Goal: Information Seeking & Learning: Learn about a topic

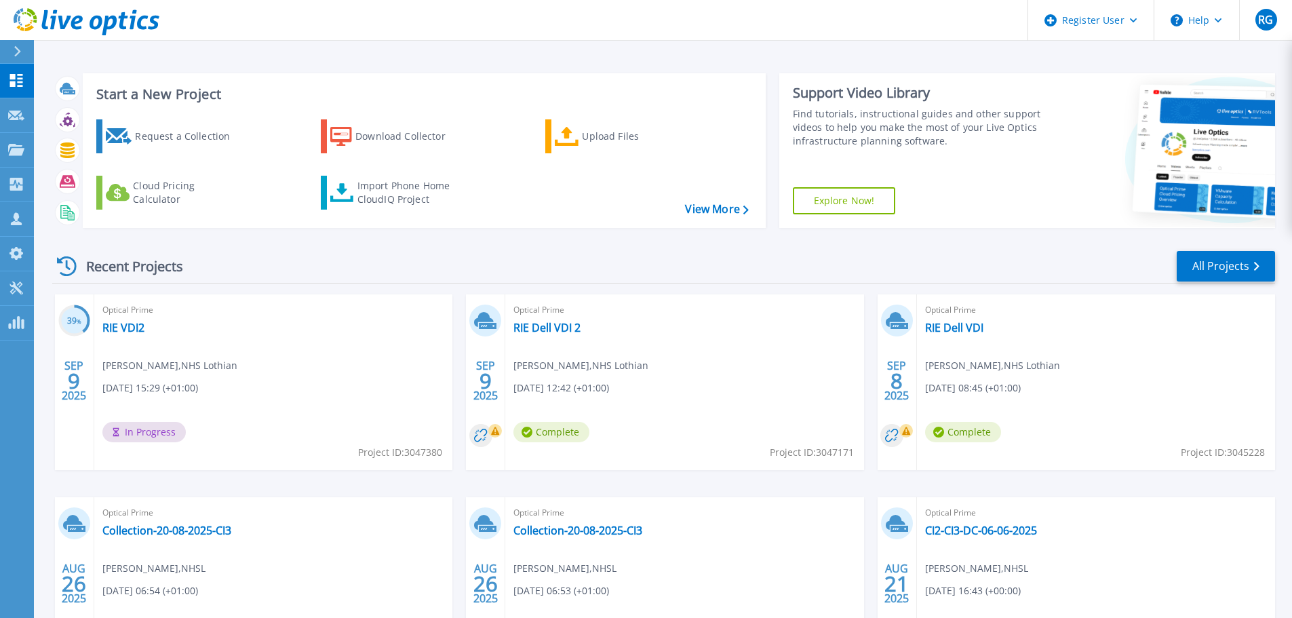
scroll to position [101, 0]
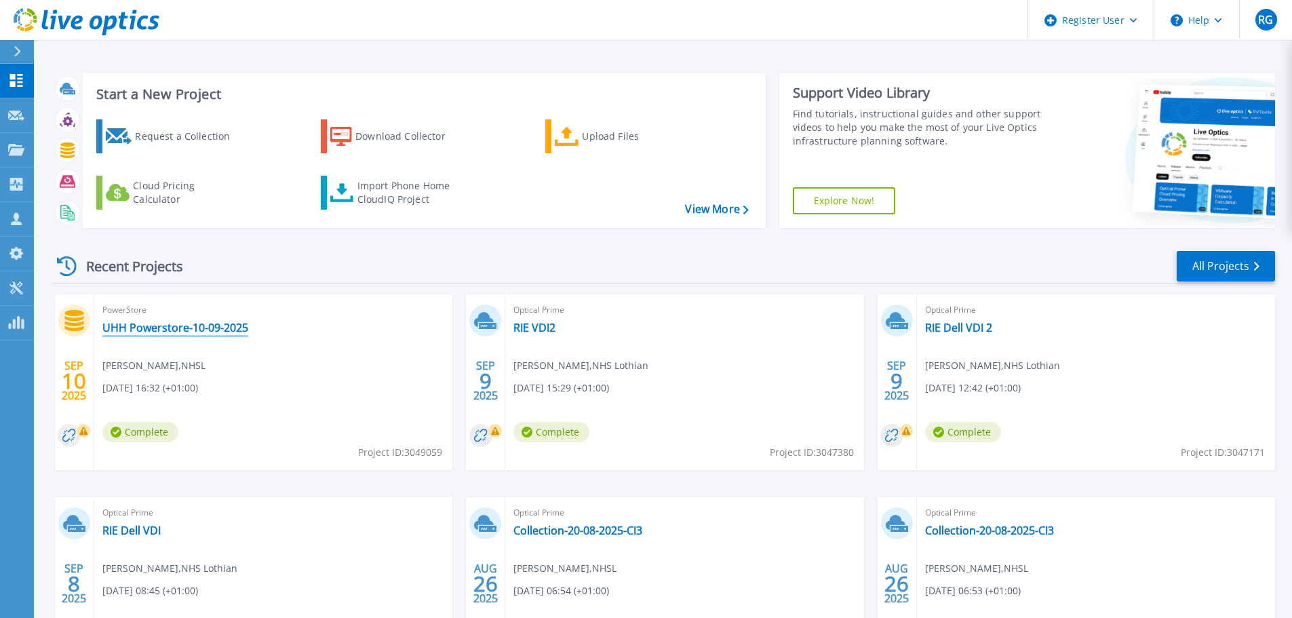
click at [240, 329] on link "UHH Powerstore-10-09-2025" at bounding box center [175, 328] width 146 height 14
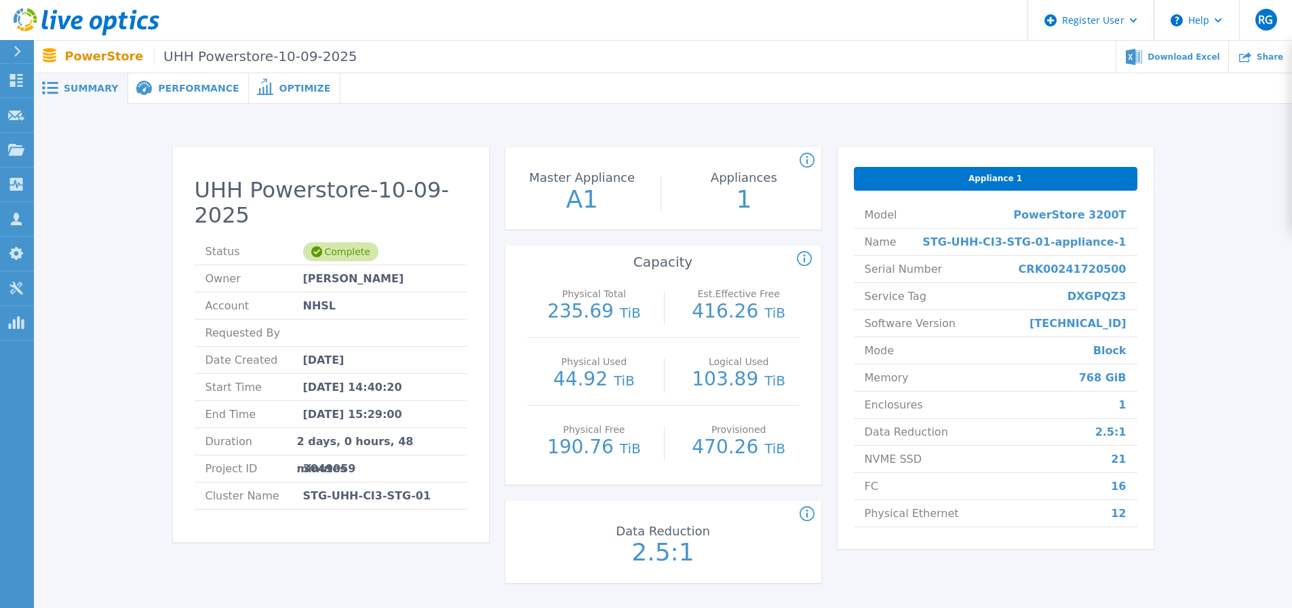
click at [187, 90] on span "Performance" at bounding box center [198, 87] width 81 height 9
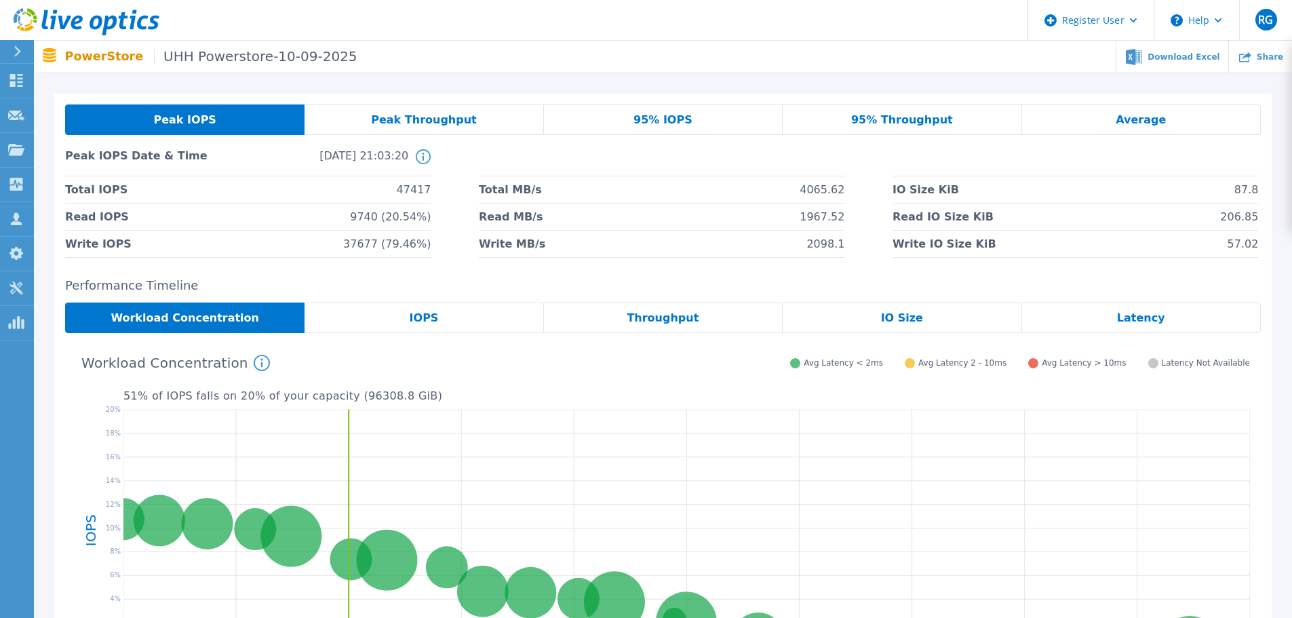
scroll to position [31, 0]
click at [1148, 319] on span "Latency" at bounding box center [1141, 318] width 48 height 11
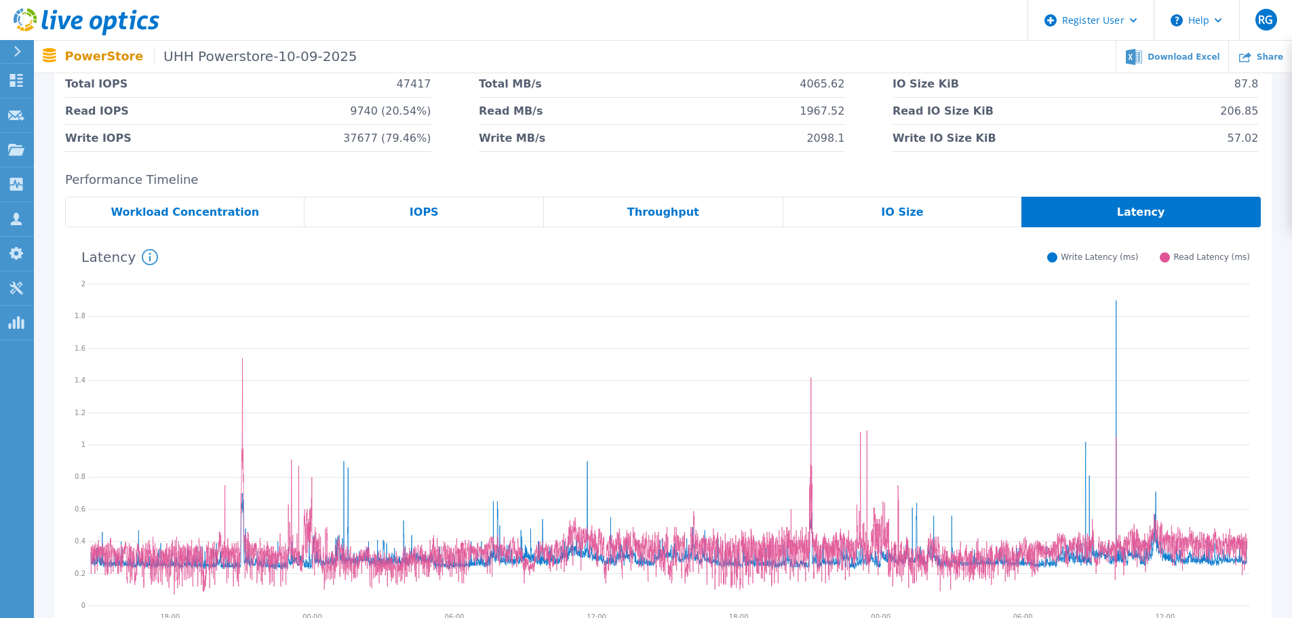
scroll to position [155, 0]
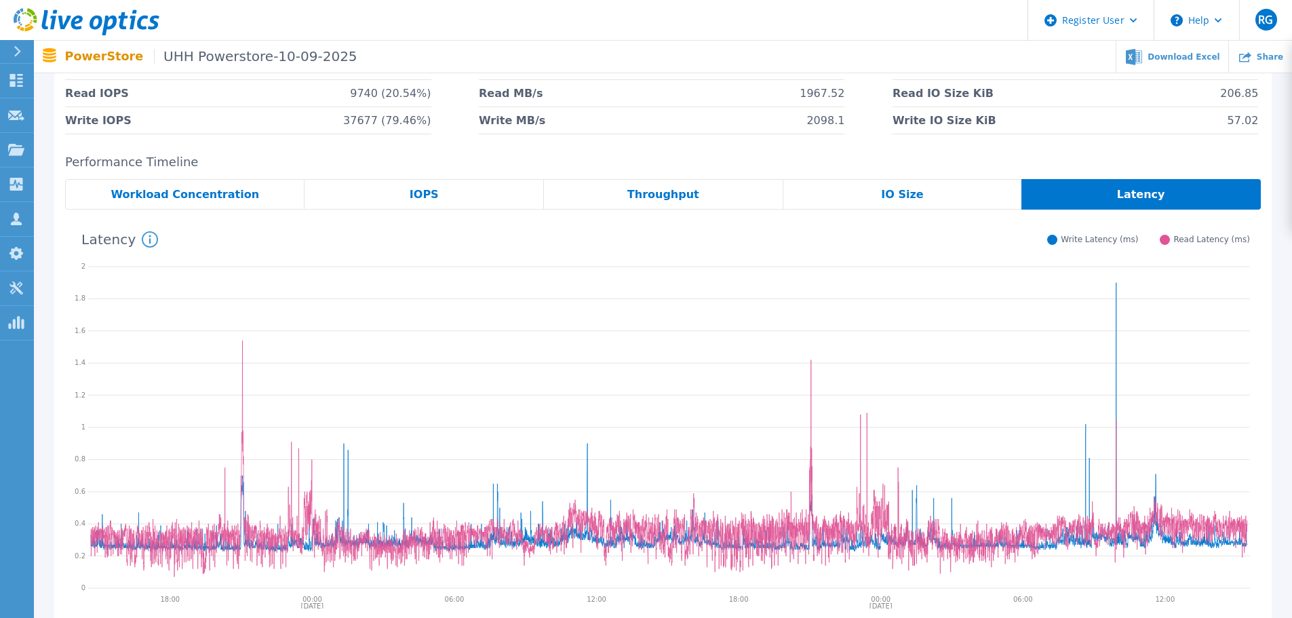
click at [431, 200] on span "IOPS" at bounding box center [424, 194] width 29 height 11
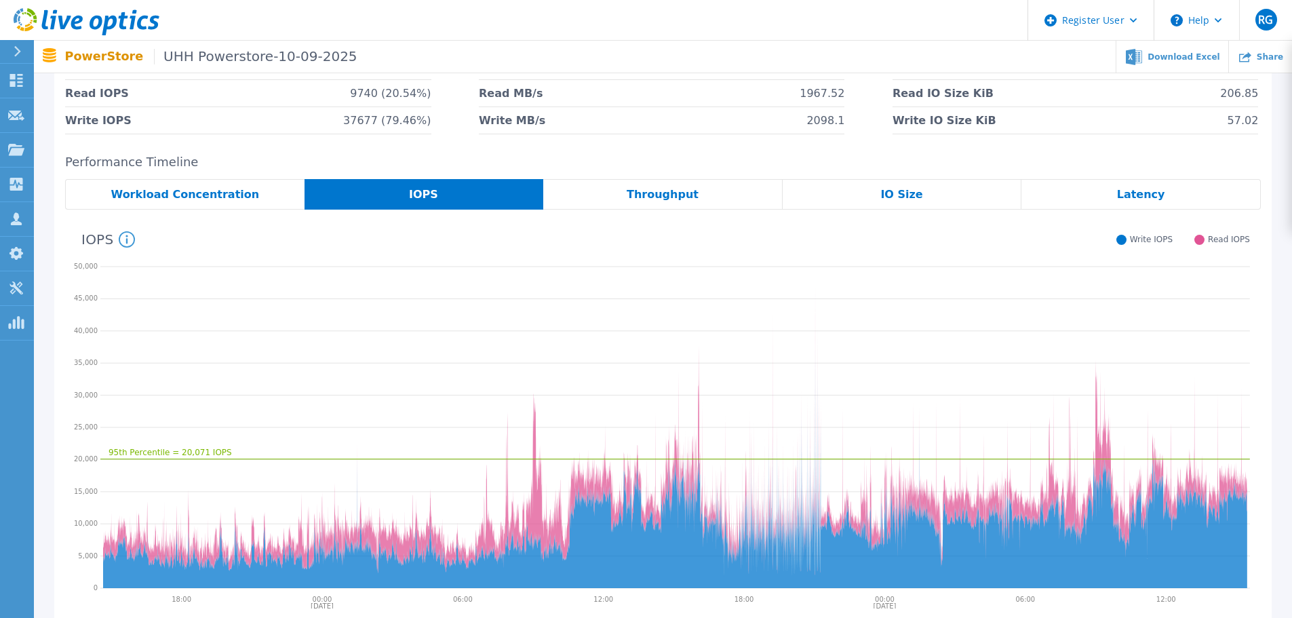
click at [899, 190] on span "IO Size" at bounding box center [901, 194] width 42 height 11
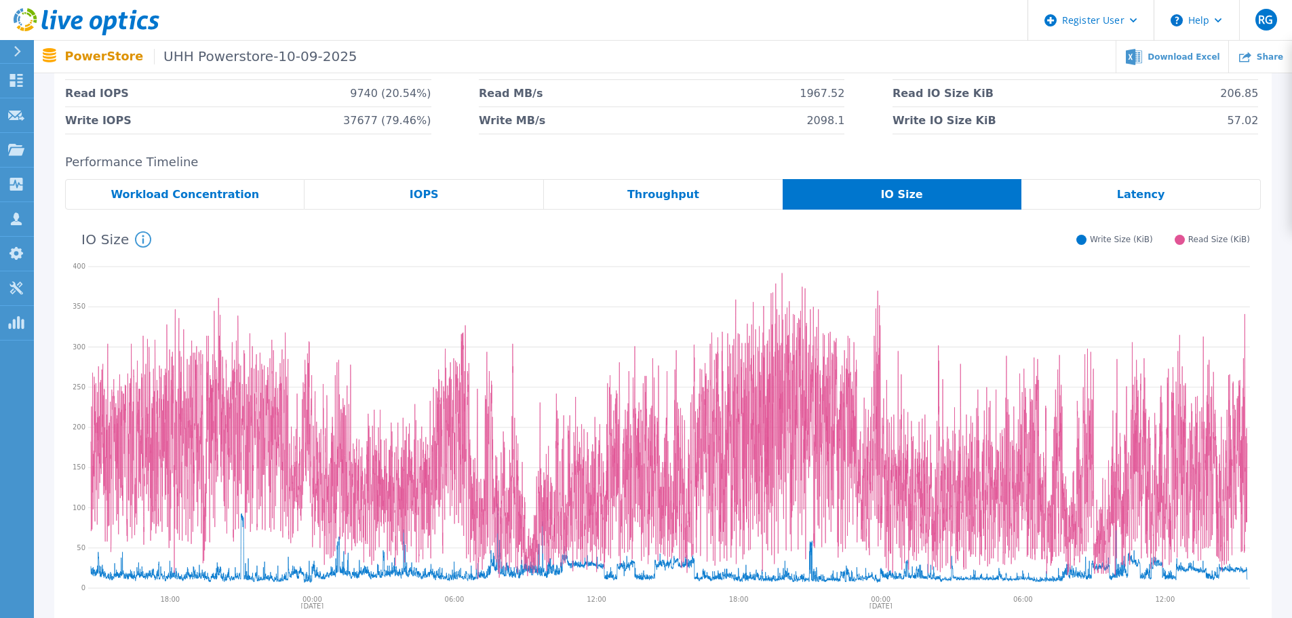
click at [1114, 189] on div "Latency" at bounding box center [1140, 194] width 239 height 31
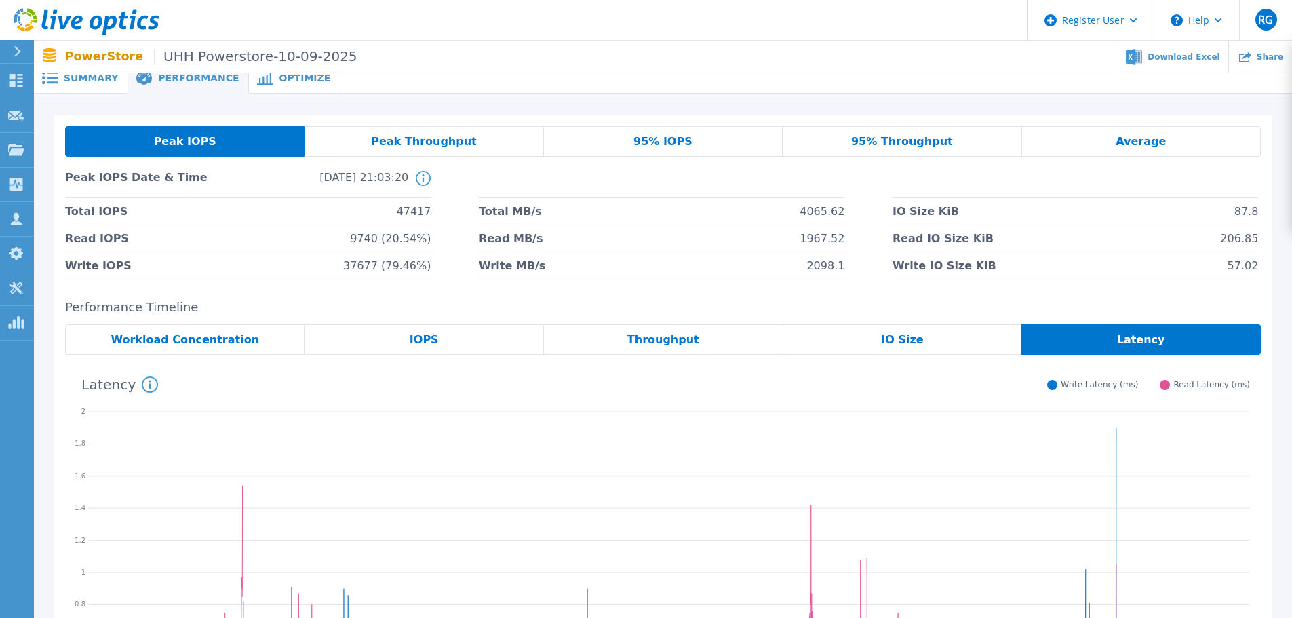
scroll to position [8, 0]
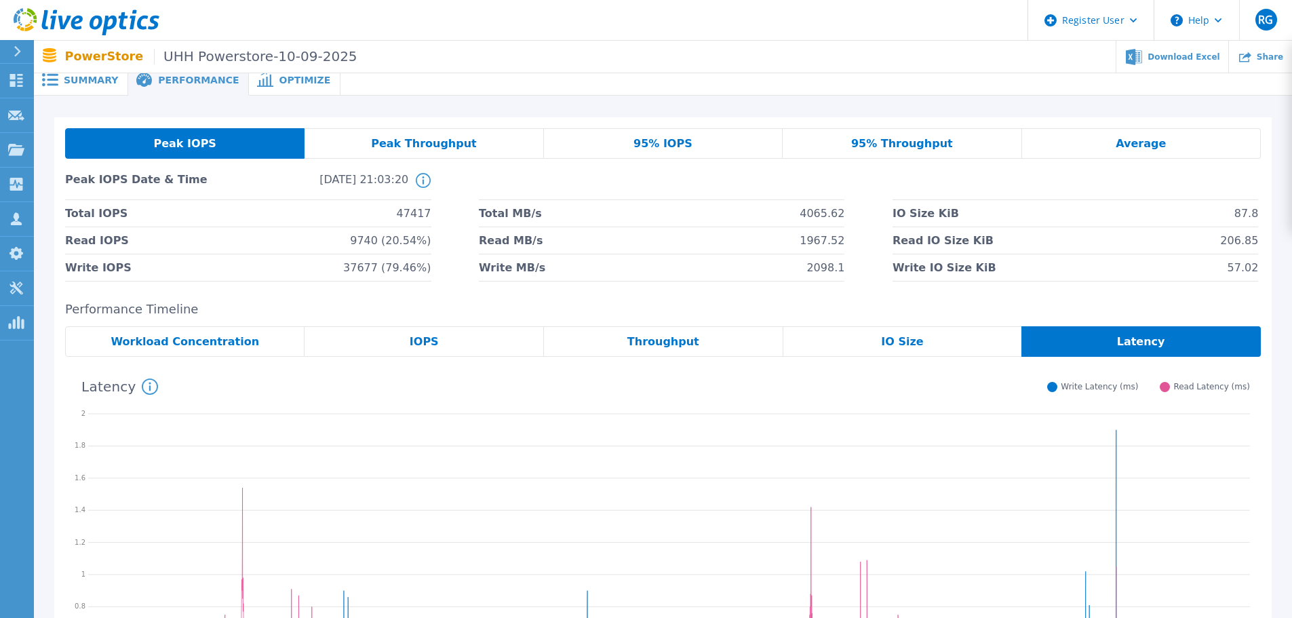
click at [419, 139] on span "Peak Throughput" at bounding box center [424, 143] width 106 height 11
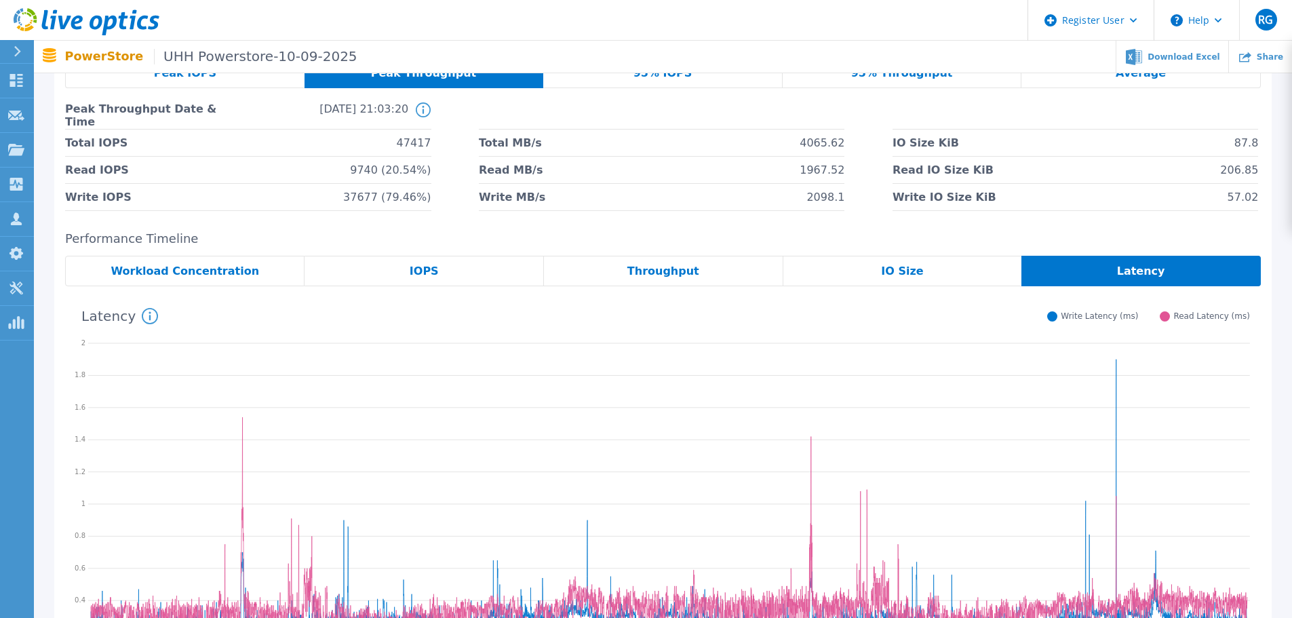
scroll to position [82, 0]
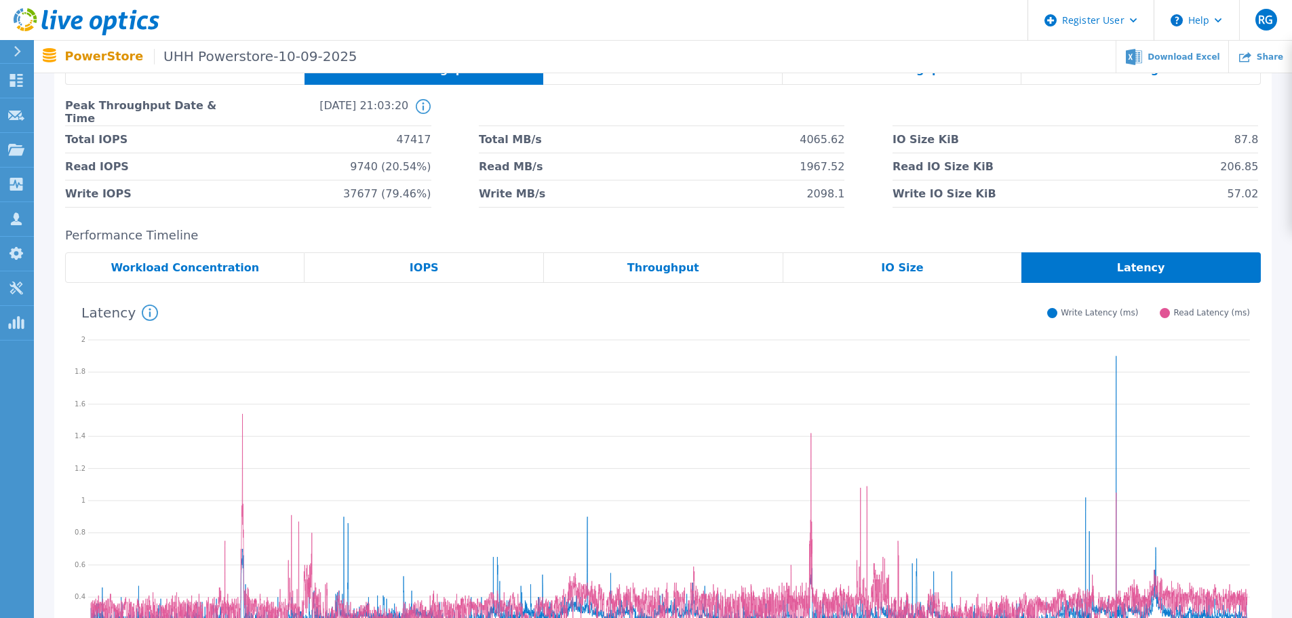
click at [653, 267] on span "Throughput" at bounding box center [663, 267] width 72 height 11
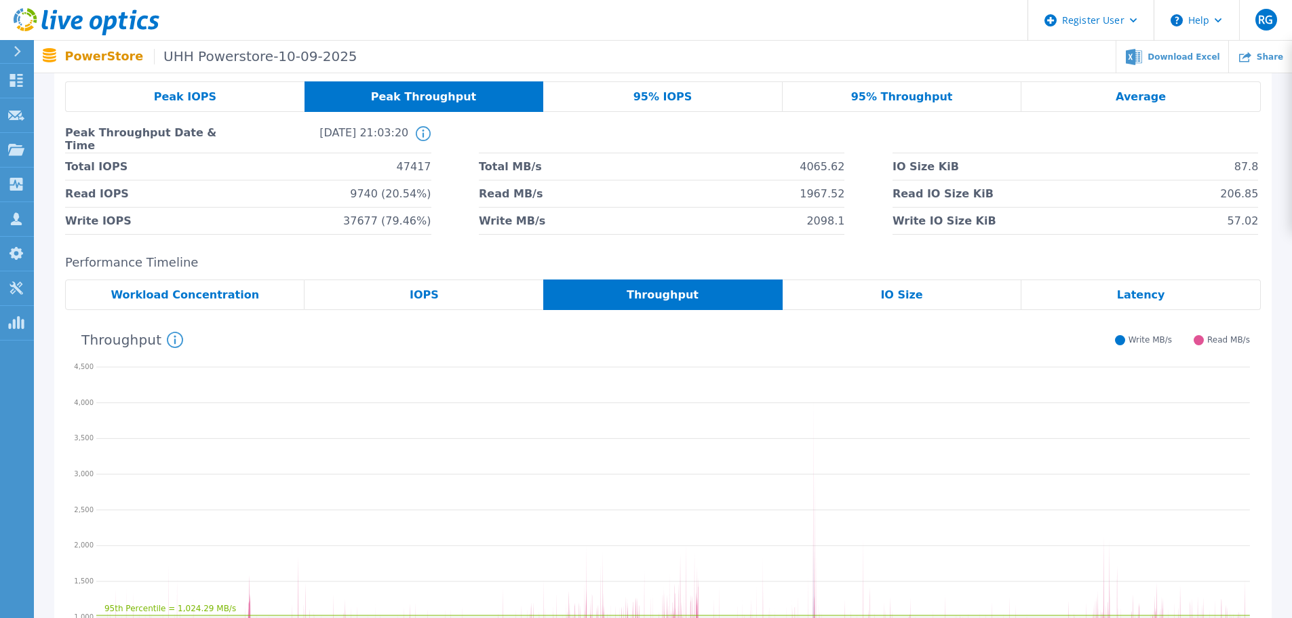
scroll to position [0, 0]
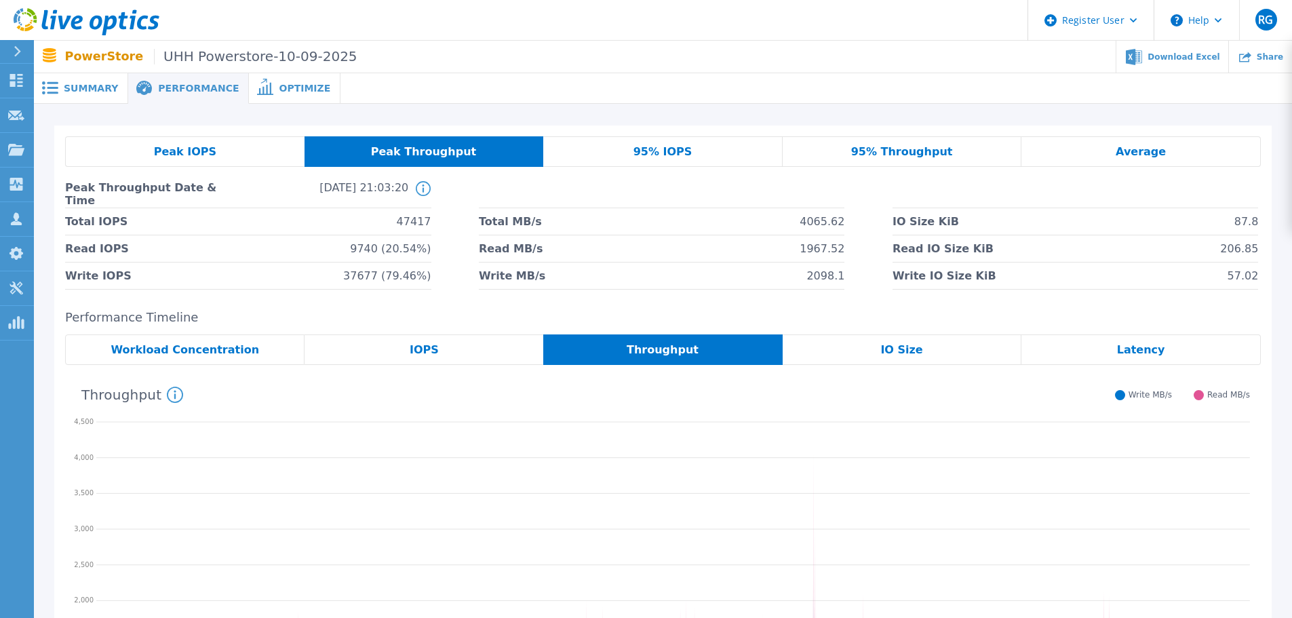
click at [175, 155] on span "Peak IOPS" at bounding box center [185, 152] width 62 height 11
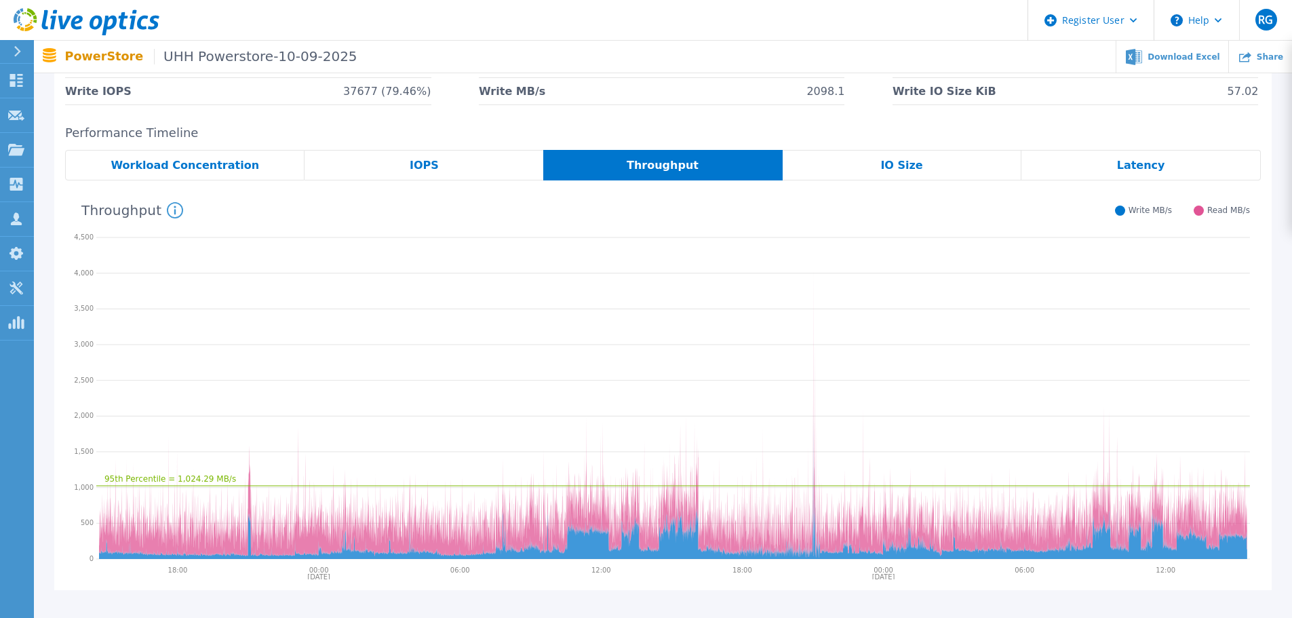
scroll to position [159, 0]
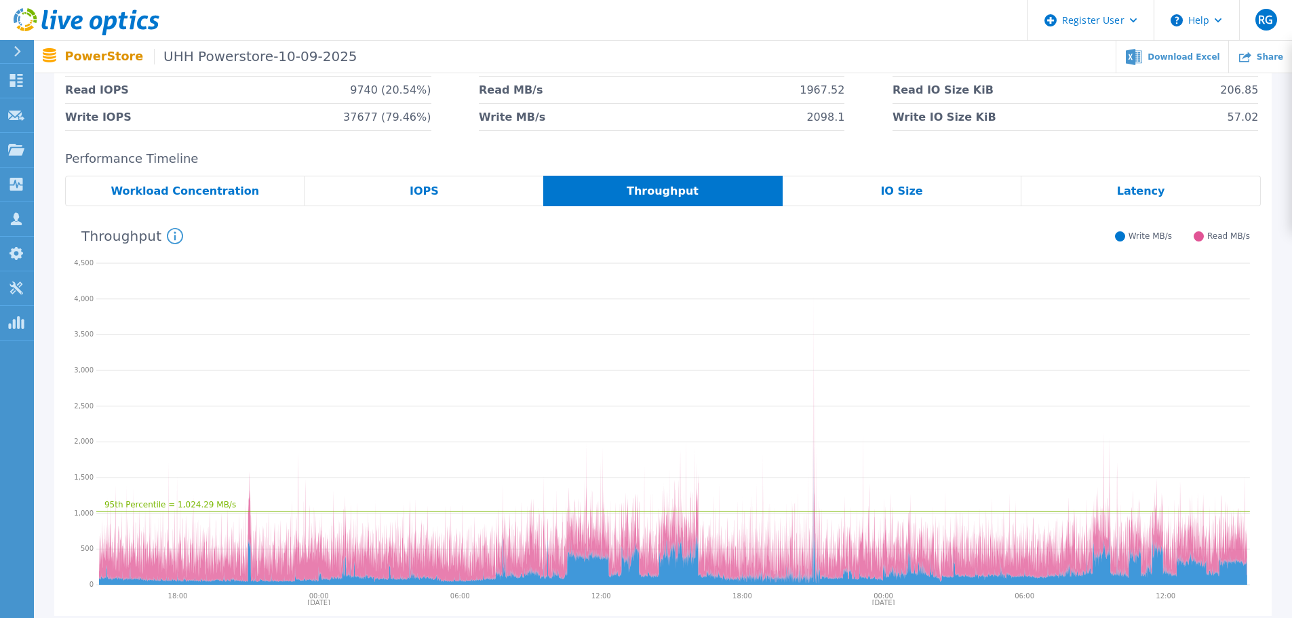
click at [1165, 197] on div "Latency" at bounding box center [1140, 191] width 239 height 31
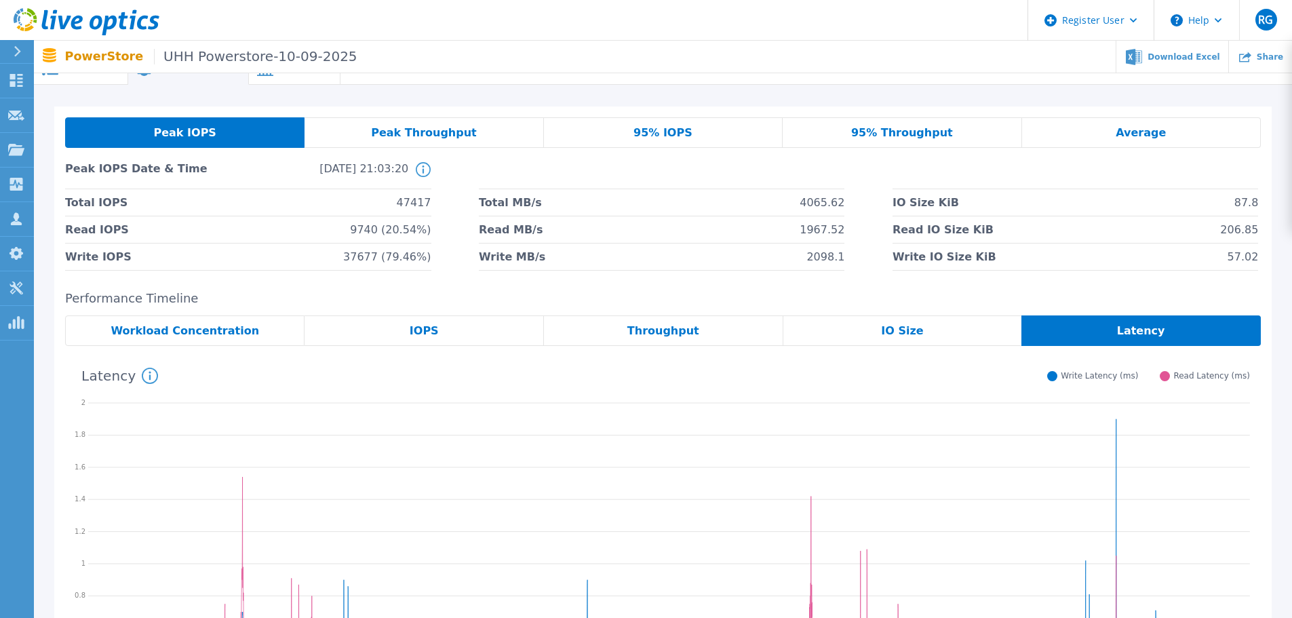
scroll to position [0, 0]
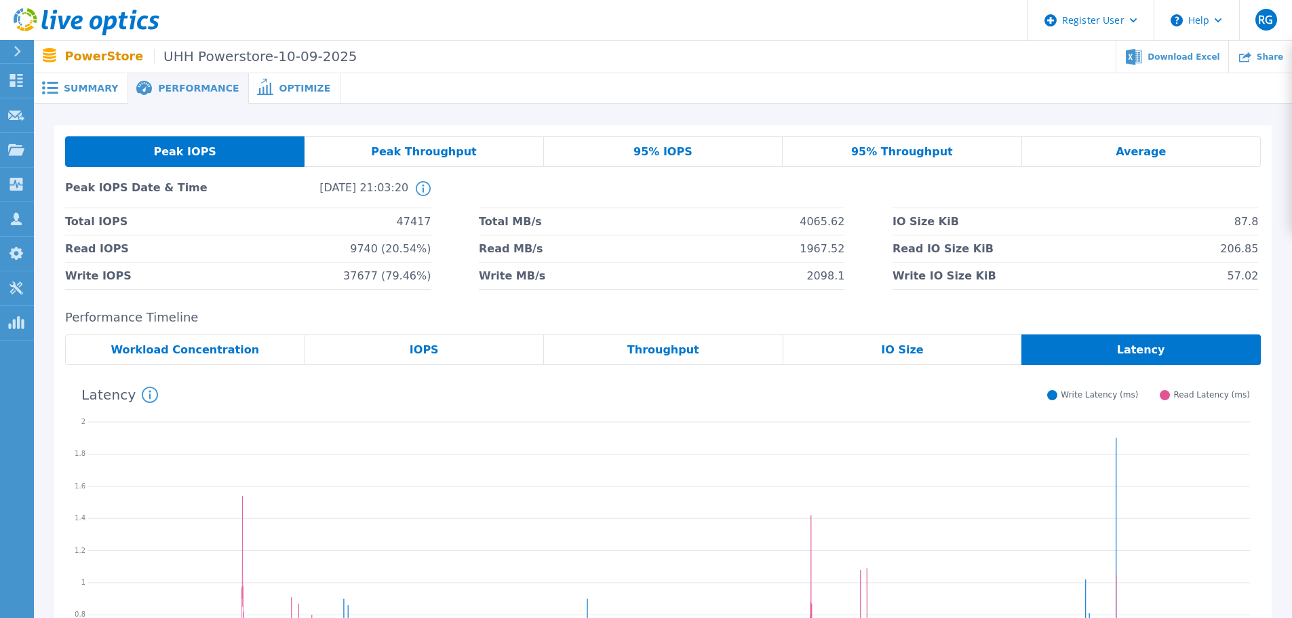
click at [625, 155] on div "95% IOPS" at bounding box center [663, 151] width 239 height 31
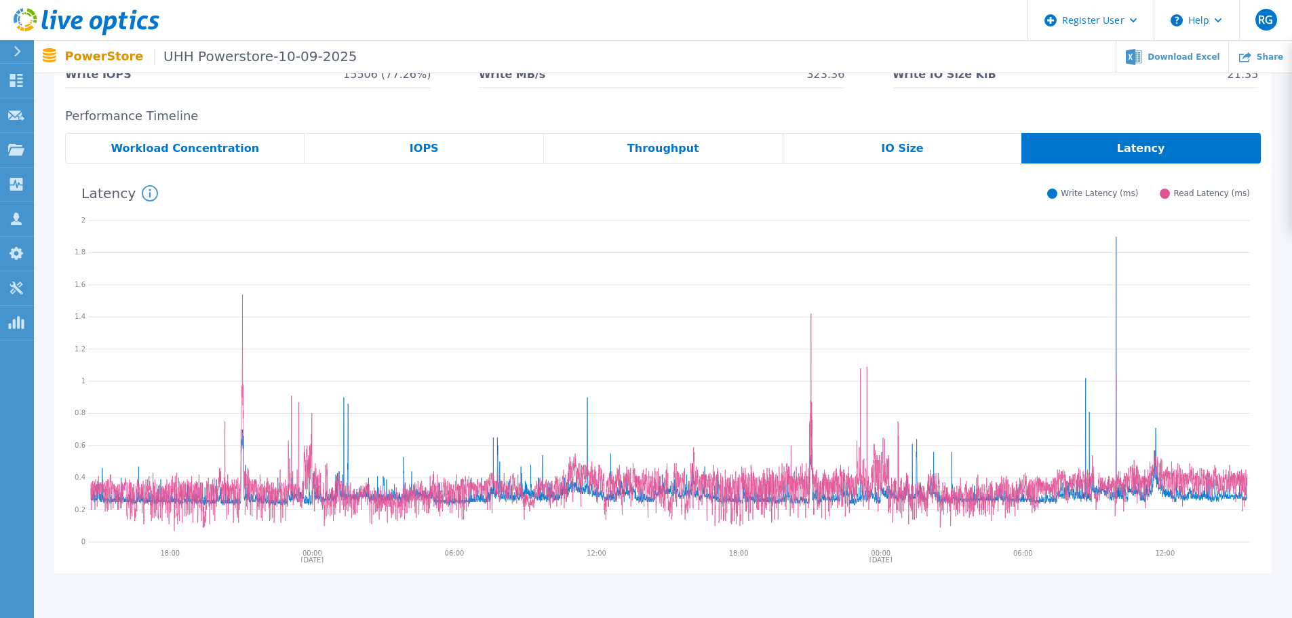
scroll to position [159, 0]
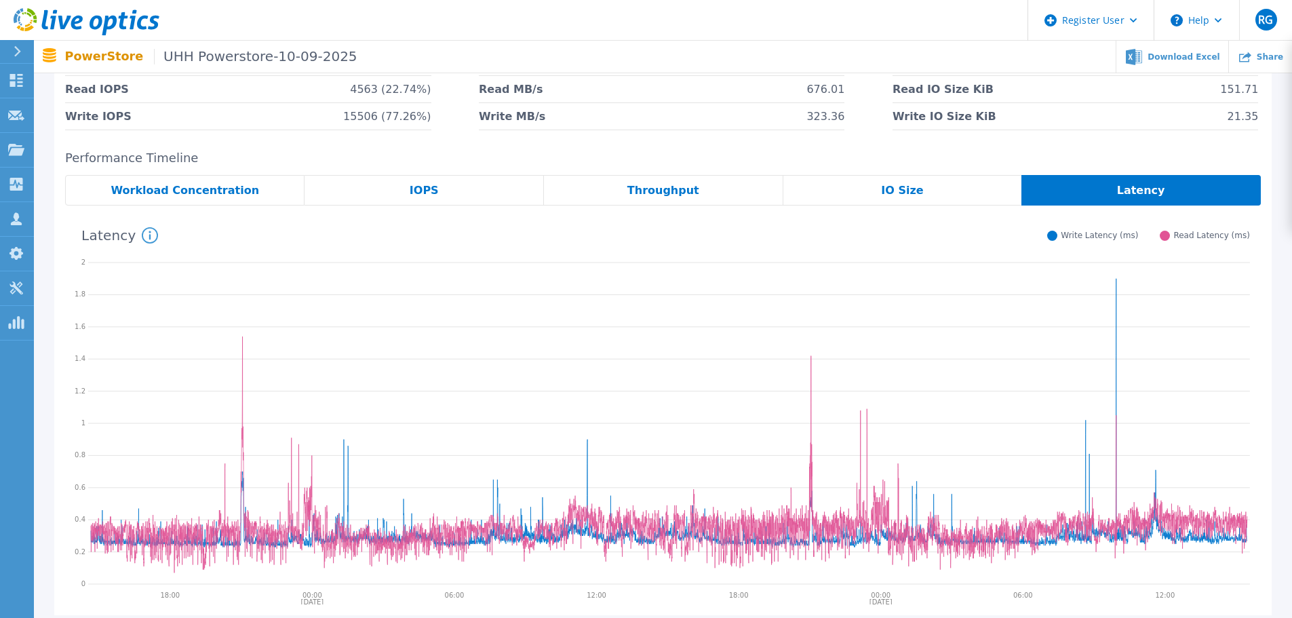
click at [426, 197] on div "IOPS" at bounding box center [424, 190] width 239 height 31
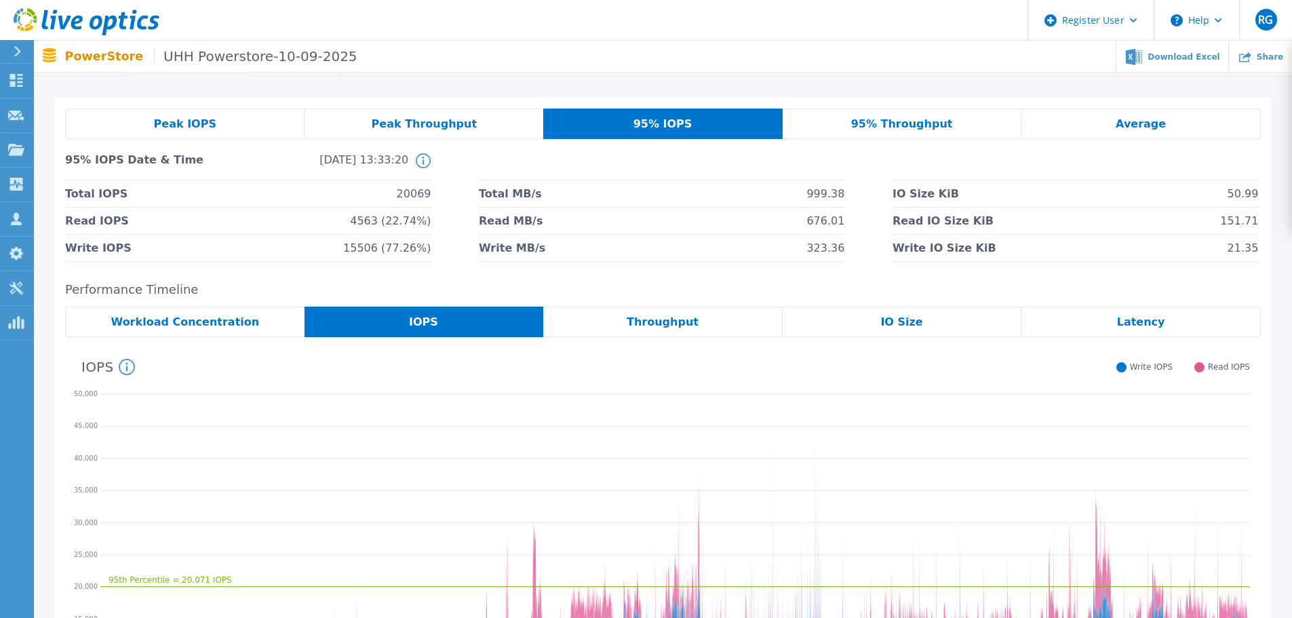
scroll to position [0, 0]
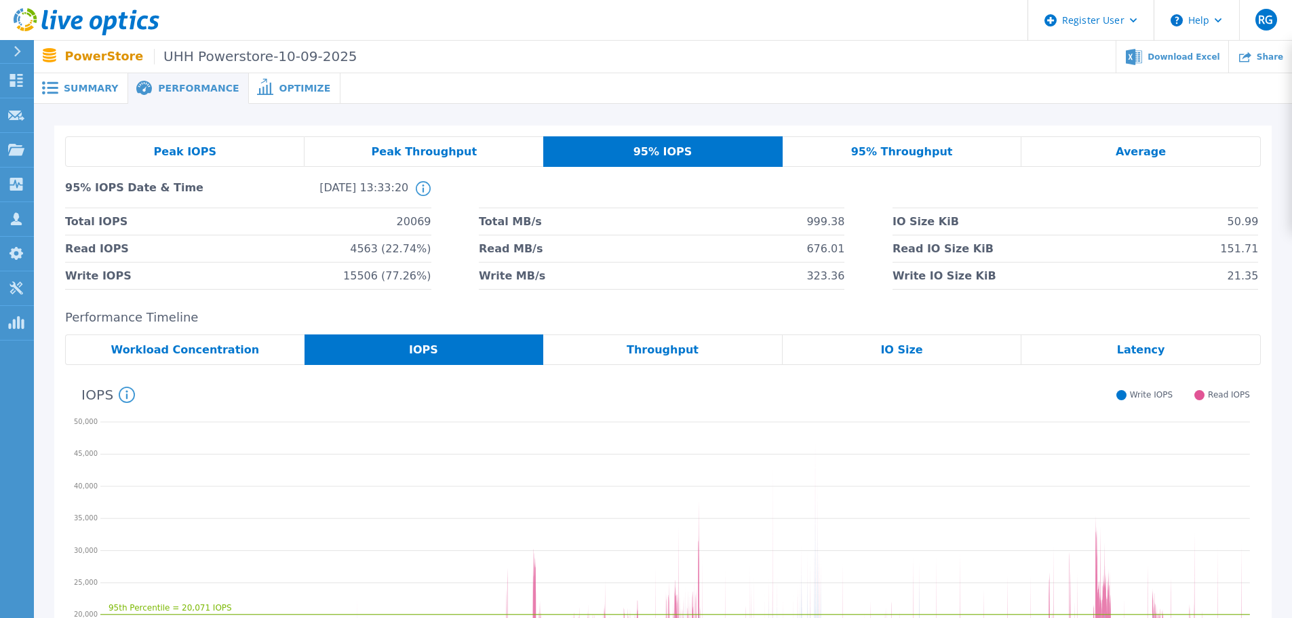
click at [174, 157] on span "Peak IOPS" at bounding box center [185, 152] width 62 height 11
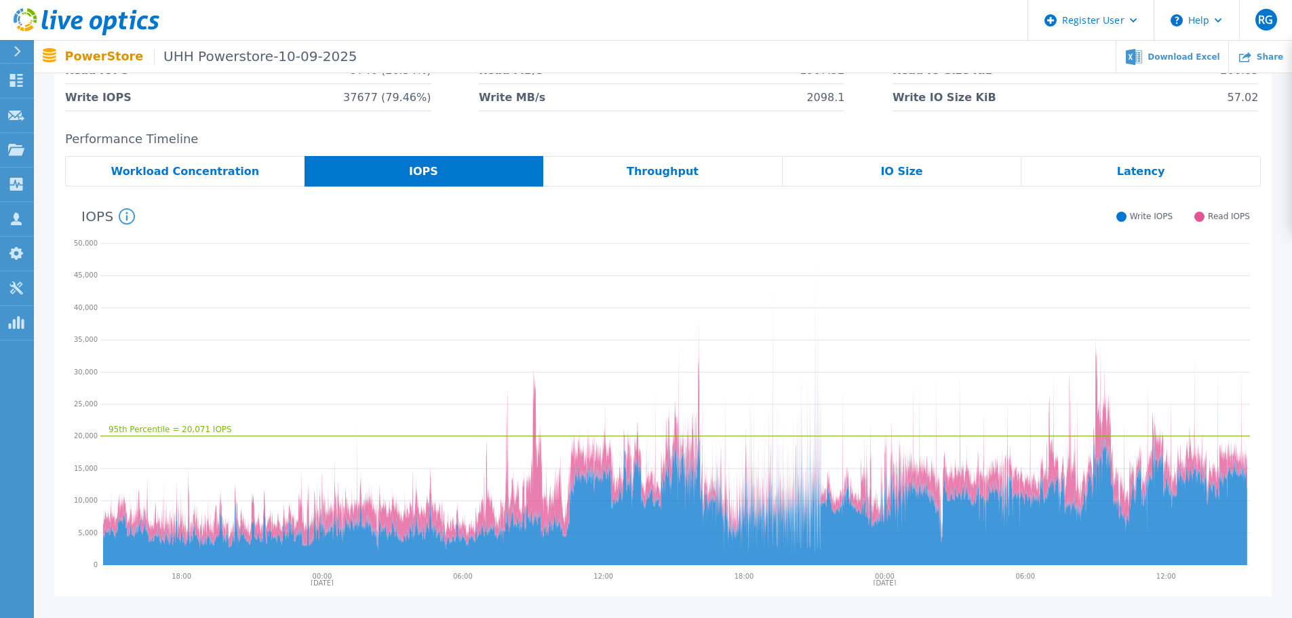
scroll to position [182, 0]
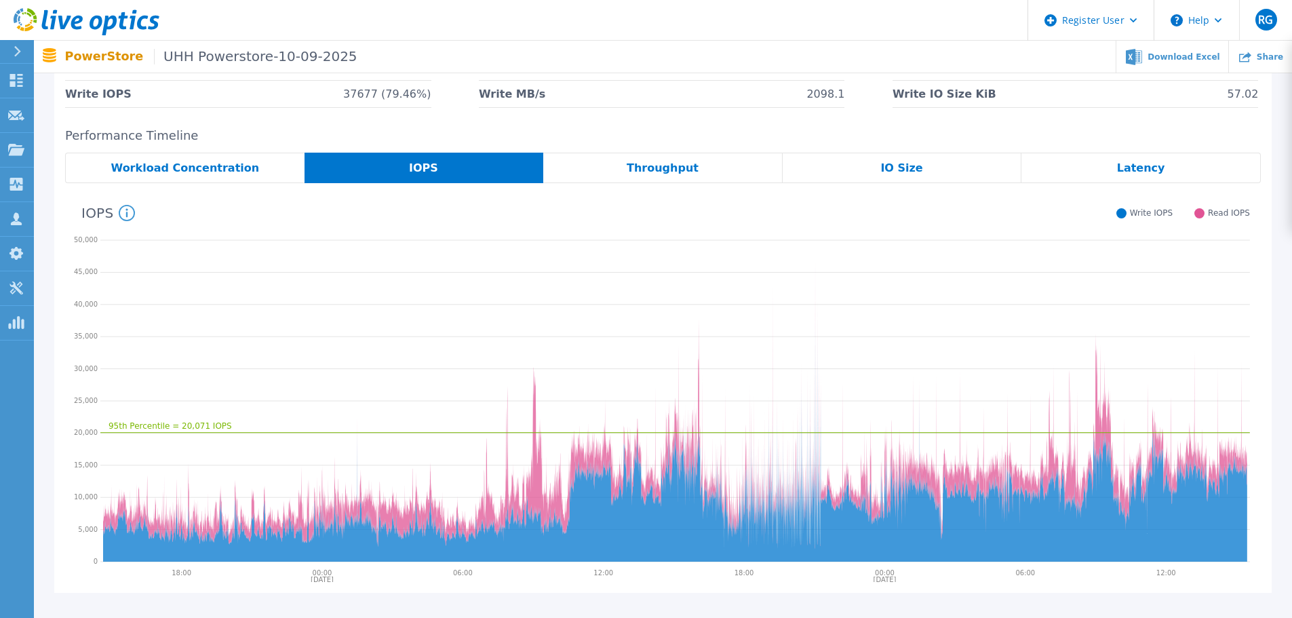
click at [908, 169] on span "IO Size" at bounding box center [901, 168] width 42 height 11
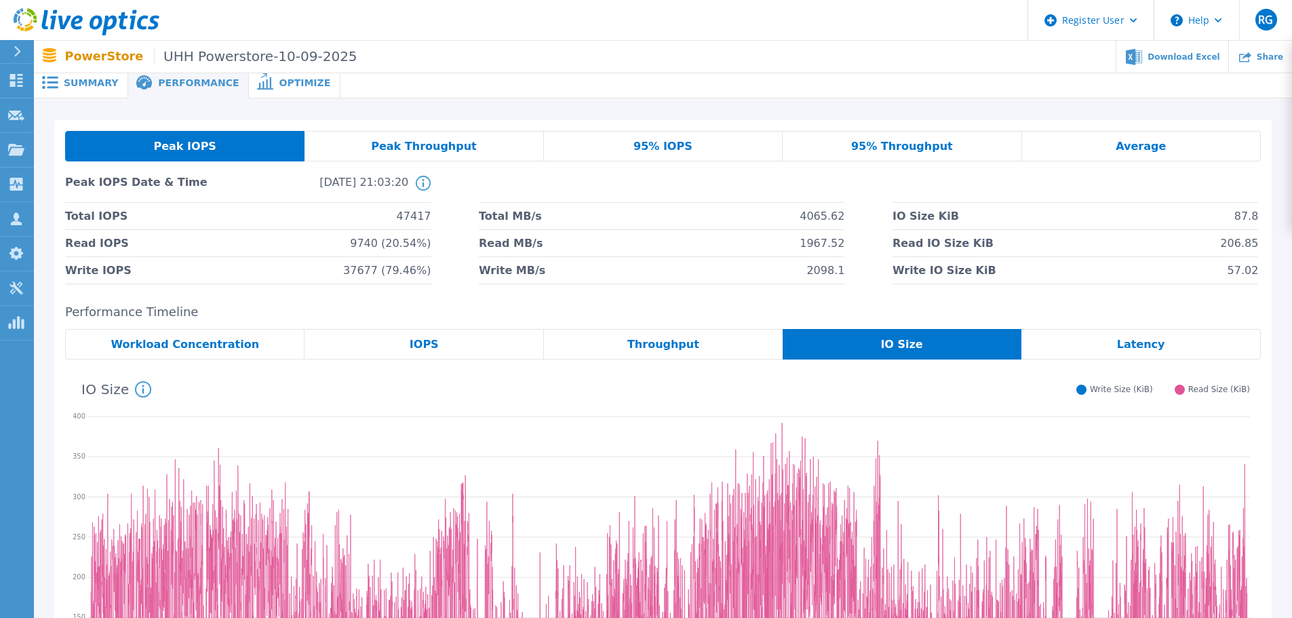
scroll to position [0, 0]
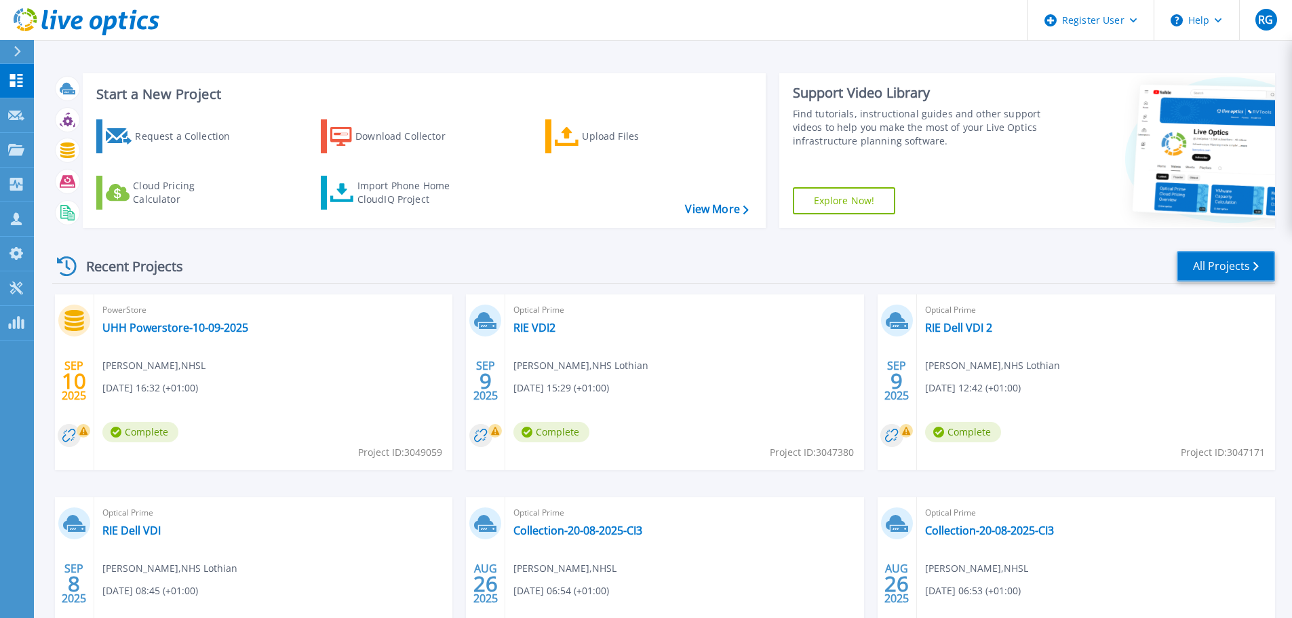
click at [1264, 261] on link "All Projects" at bounding box center [1226, 266] width 98 height 31
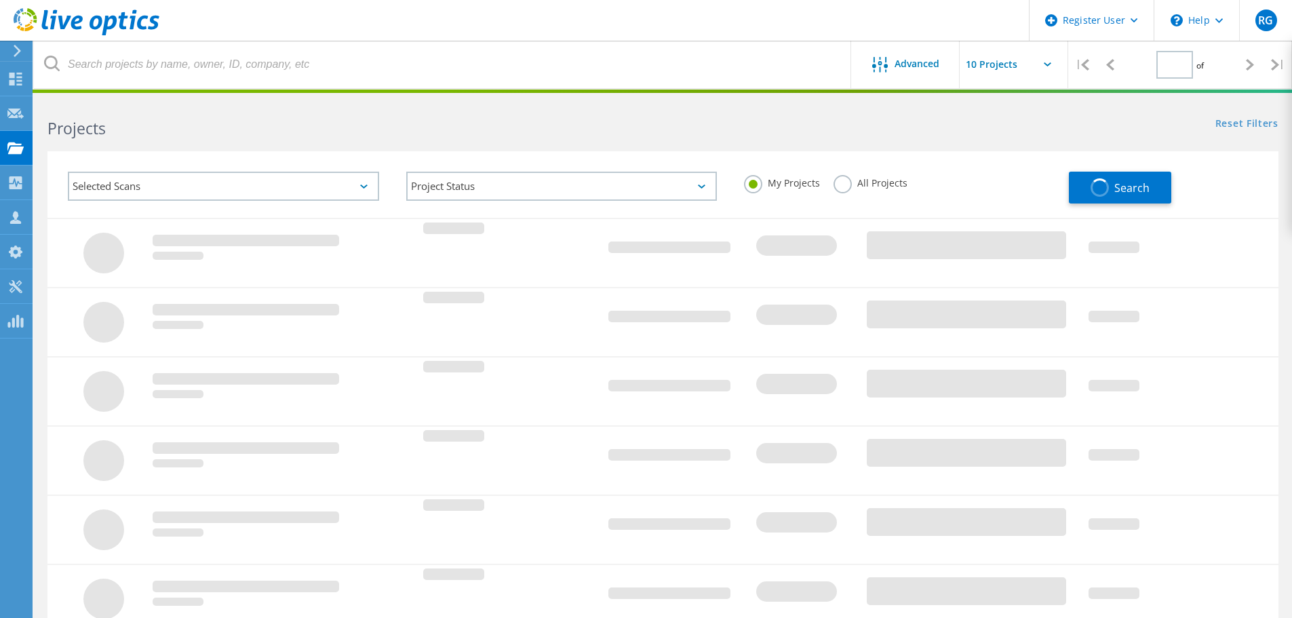
type input "1"
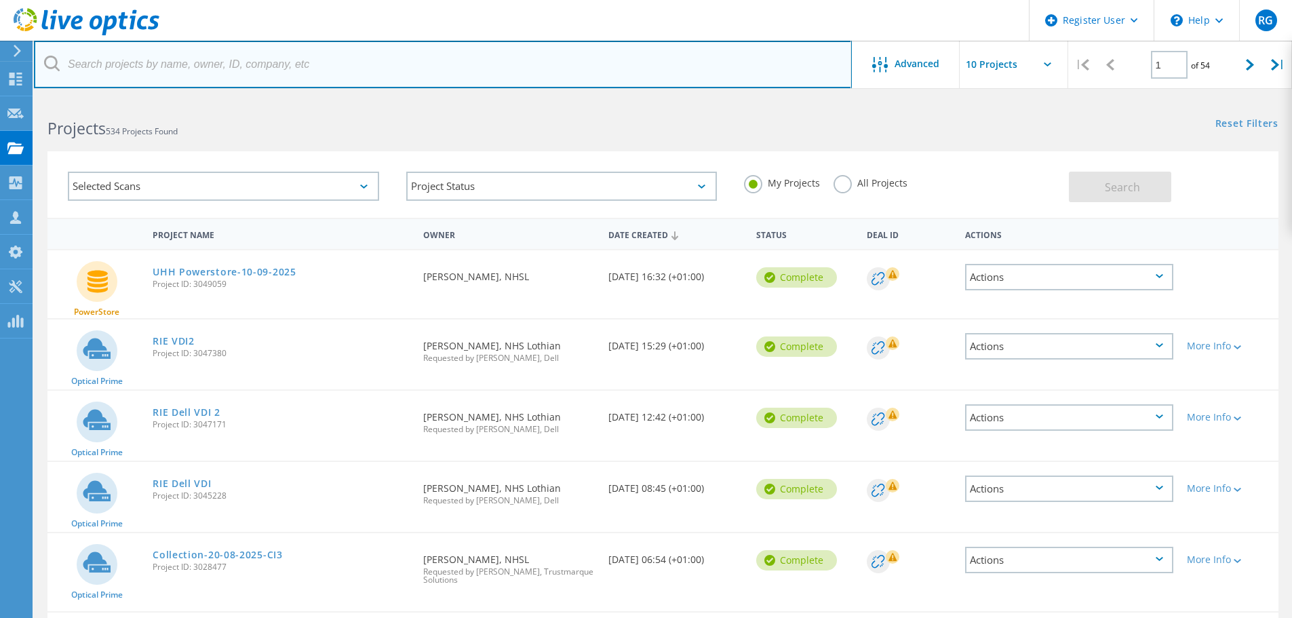
click at [320, 54] on input "text" at bounding box center [443, 64] width 818 height 47
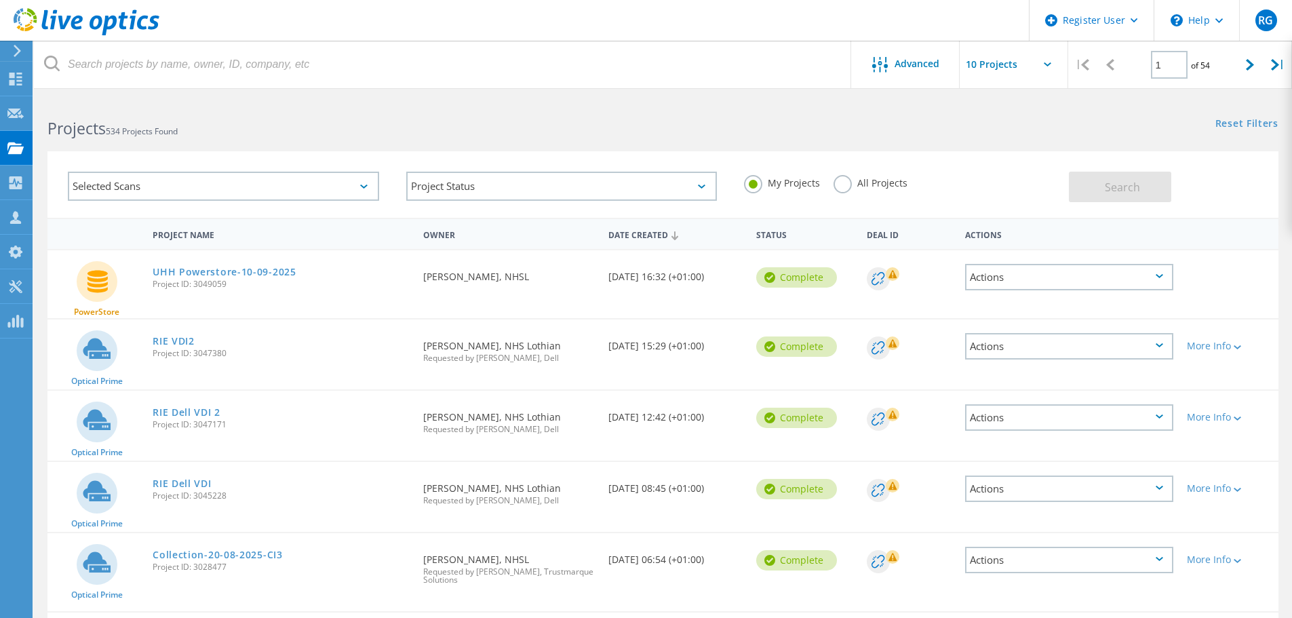
click at [836, 185] on label "All Projects" at bounding box center [871, 181] width 74 height 13
click at [0, 0] on input "All Projects" at bounding box center [0, 0] width 0 height 0
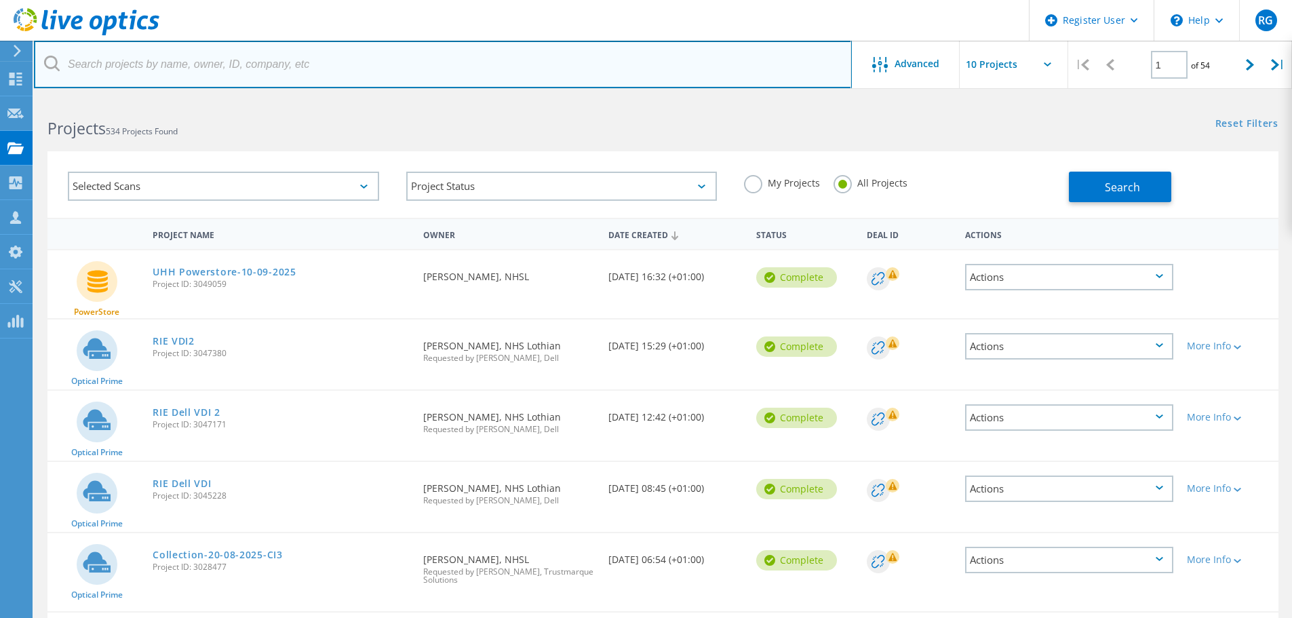
click at [432, 75] on input "text" at bounding box center [443, 64] width 818 height 47
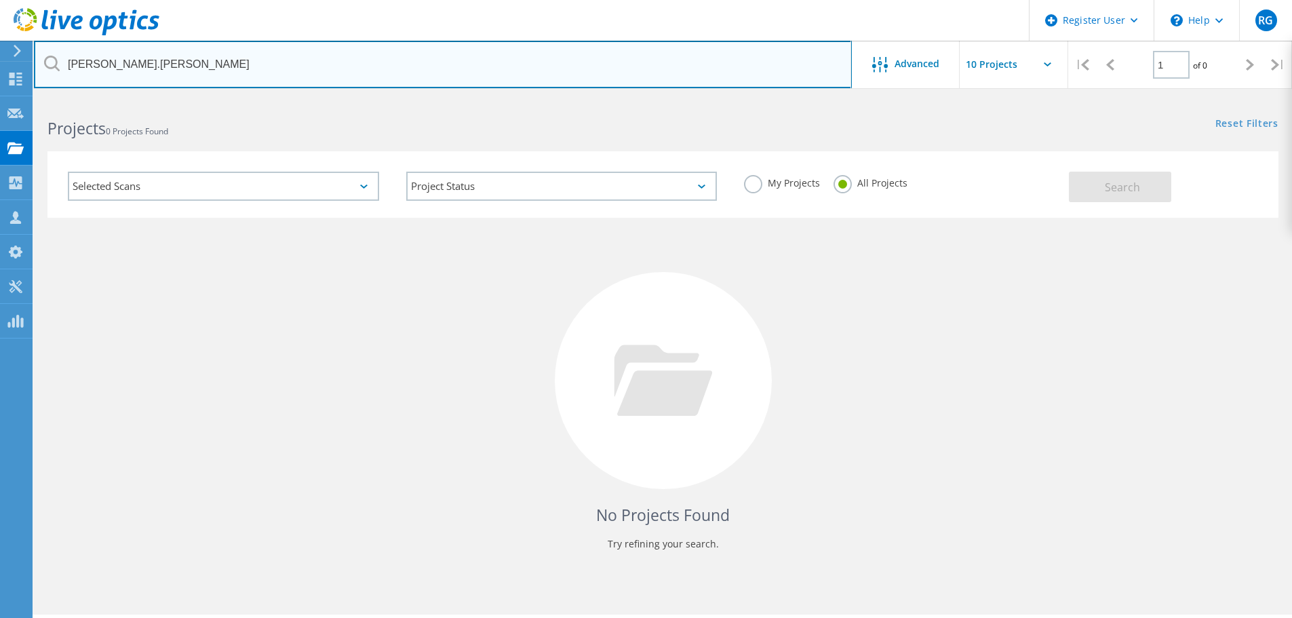
click at [109, 67] on input "[PERSON_NAME].[PERSON_NAME]" at bounding box center [443, 64] width 818 height 47
click at [162, 71] on input "[PERSON_NAME].[PERSON_NAME]" at bounding box center [443, 64] width 818 height 47
type input "[PERSON_NAME].[PERSON_NAME]"
